Goal: Task Accomplishment & Management: Use online tool/utility

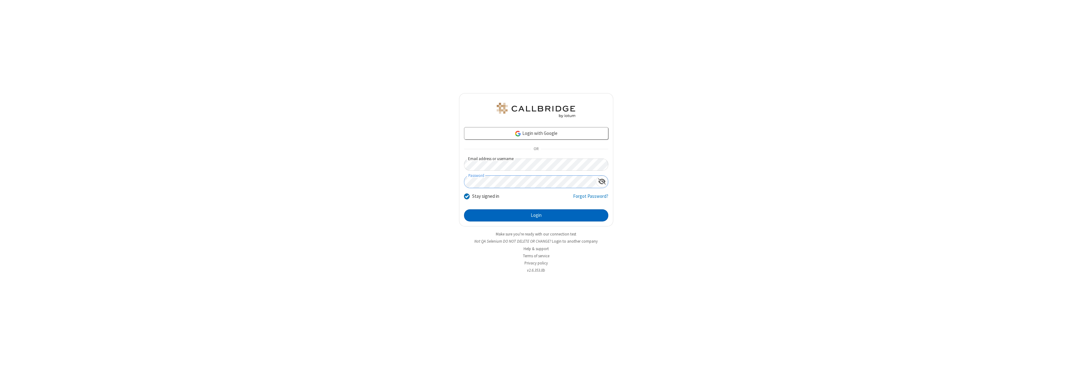
click at [536, 215] on button "Login" at bounding box center [536, 215] width 144 height 12
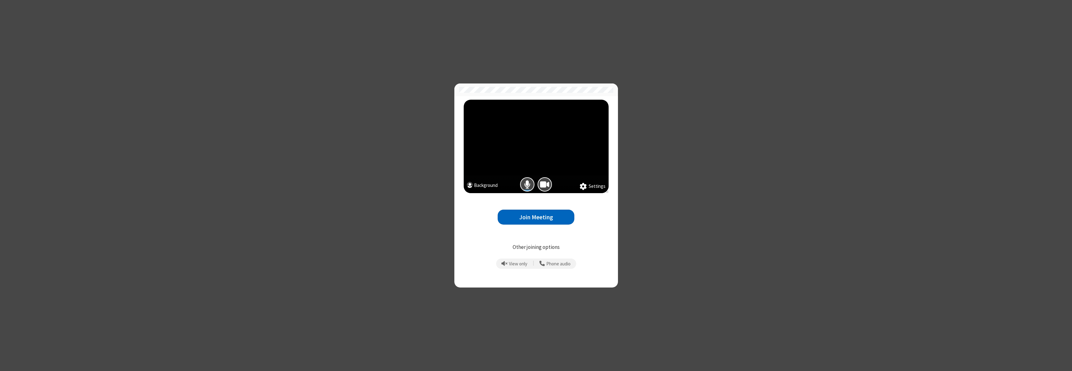
click at [536, 217] on button "Join Meeting" at bounding box center [536, 217] width 77 height 15
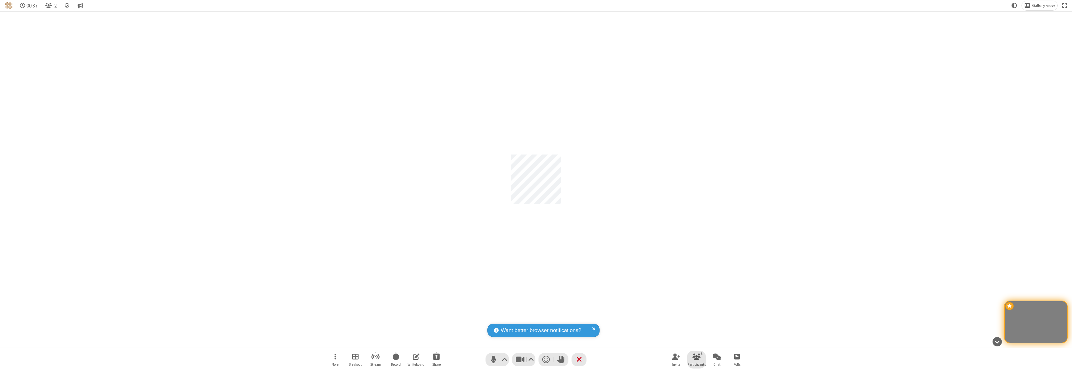
click at [697, 364] on span "Participants" at bounding box center [696, 365] width 18 height 4
